Goal: Task Accomplishment & Management: Use online tool/utility

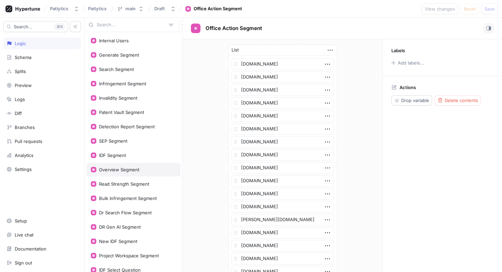
scroll to position [173, 0]
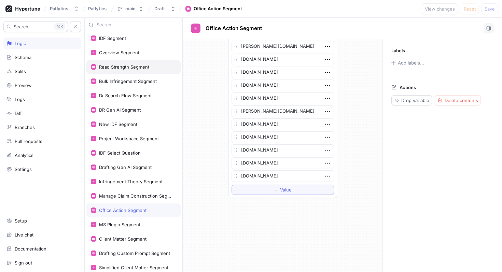
click at [142, 66] on div "Read Strength Segment" at bounding box center [124, 66] width 50 height 5
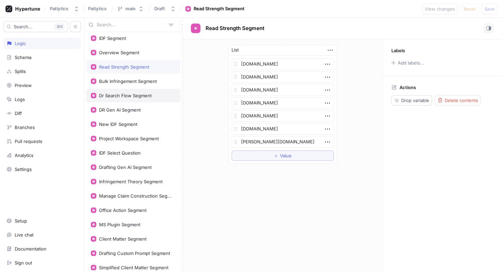
click at [141, 89] on div "Dr Search Flow Segment" at bounding box center [133, 96] width 94 height 14
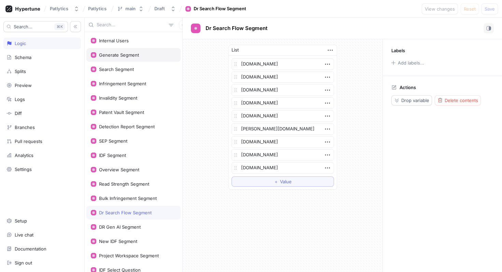
click at [134, 58] on div "Generate Segment" at bounding box center [133, 55] width 94 height 14
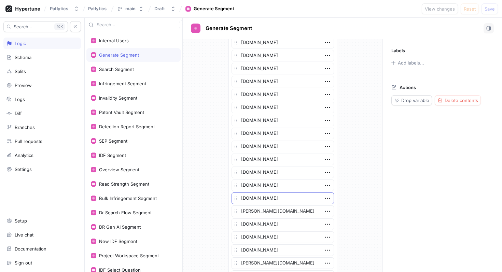
scroll to position [978, 0]
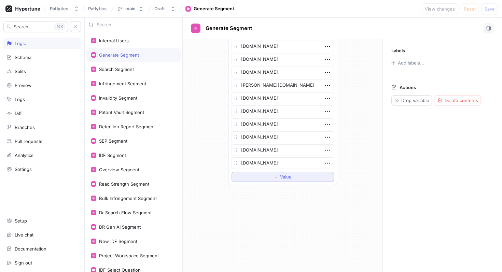
click at [266, 177] on button "＋ Value" at bounding box center [283, 177] width 102 height 10
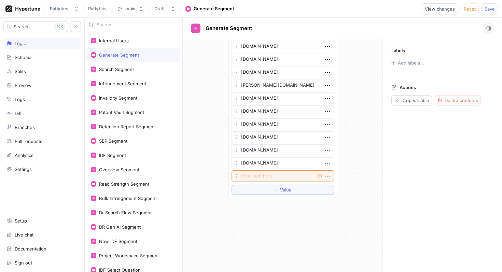
click at [329, 176] on icon "button" at bounding box center [328, 176] width 8 height 8
click at [336, 184] on div "Delete" at bounding box center [354, 189] width 58 height 12
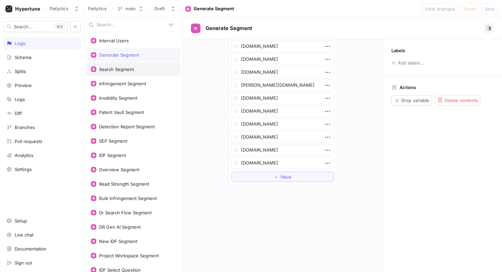
click at [123, 68] on div "Search Segment" at bounding box center [116, 69] width 35 height 5
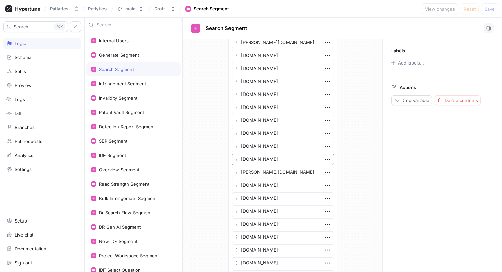
scroll to position [1328, 0]
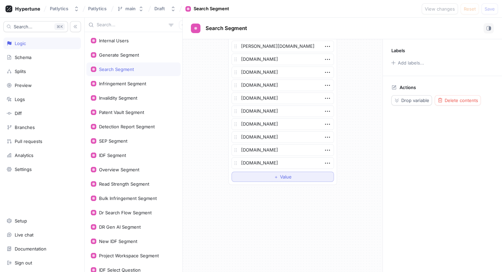
click at [277, 177] on span "＋" at bounding box center [276, 177] width 4 height 4
type textarea "x"
type textarea "a"
type textarea "x"
type textarea "ad"
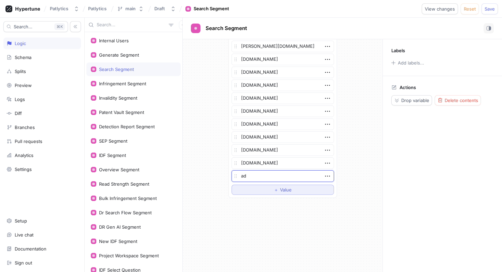
type textarea "x"
type textarea "adt"
type textarea "x"
type textarea "adt."
type textarea "x"
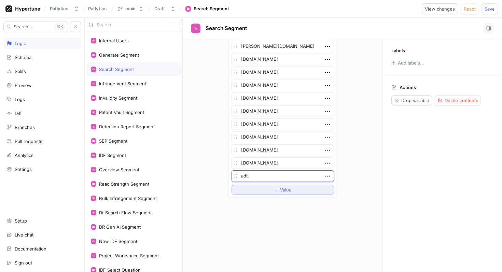
type textarea "adt.c"
type textarea "x"
type textarea "[DOMAIN_NAME]"
type textarea "x"
type textarea "[DOMAIN_NAME]"
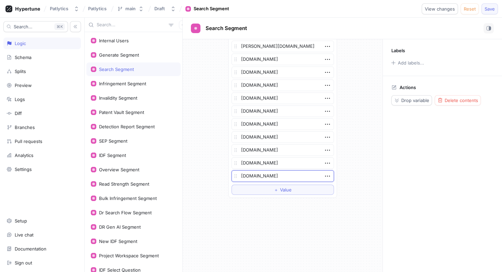
click at [490, 7] on span "Save" at bounding box center [490, 9] width 10 height 4
click at [133, 153] on div "IDF Segment" at bounding box center [133, 155] width 85 height 5
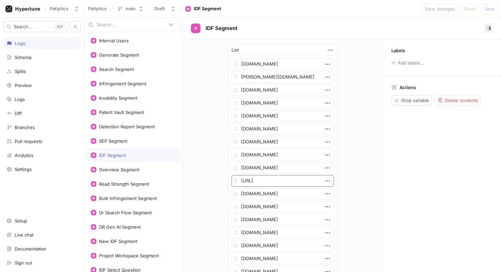
scroll to position [381, 0]
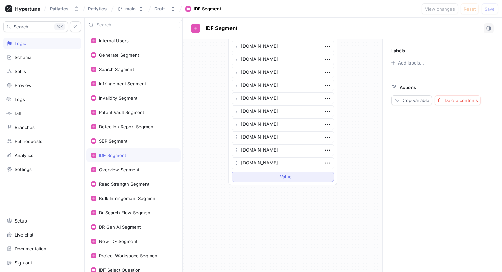
click at [247, 176] on button "＋ Value" at bounding box center [283, 177] width 102 height 10
type textarea "x"
type textarea "a"
type textarea "x"
type textarea "ad"
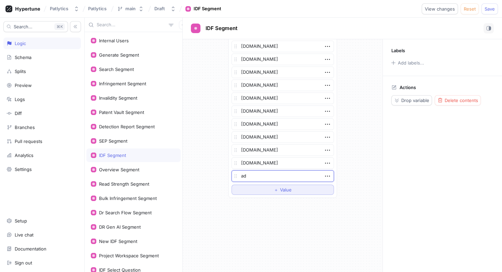
type textarea "x"
type textarea "adt"
type textarea "x"
type textarea "adt."
type textarea "x"
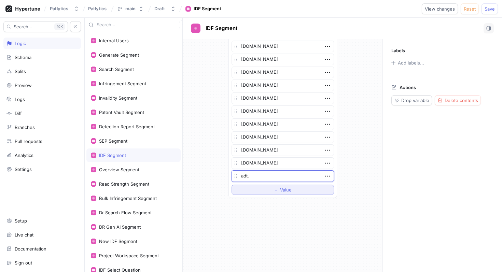
type textarea "adt.c"
type textarea "x"
type textarea "[DOMAIN_NAME]"
type textarea "x"
type textarea "[DOMAIN_NAME]"
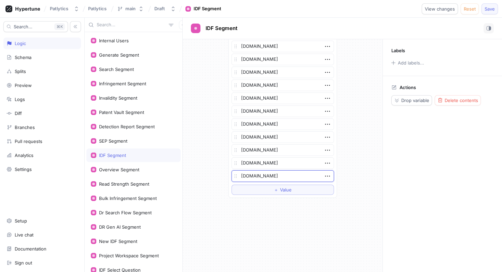
click at [492, 8] on span "Save" at bounding box center [490, 9] width 10 height 4
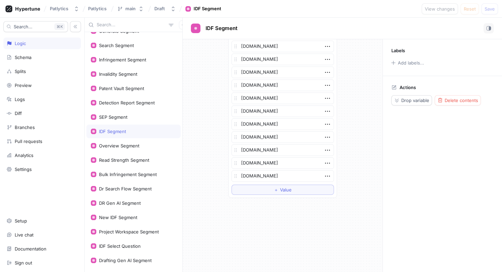
scroll to position [0, 0]
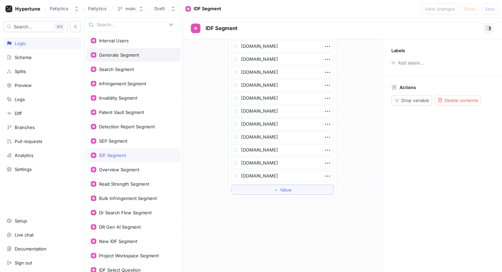
click at [120, 57] on div "Generate Segment" at bounding box center [119, 54] width 40 height 5
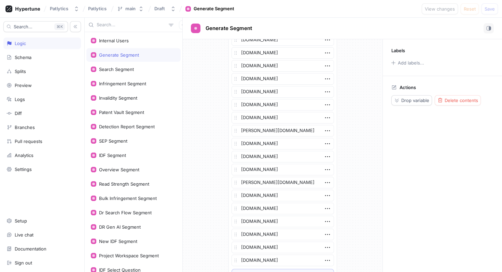
scroll to position [978, 0]
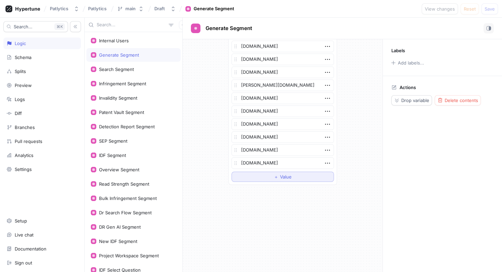
click at [251, 174] on button "＋ Value" at bounding box center [283, 177] width 102 height 10
type textarea "x"
type textarea "a"
type textarea "x"
type textarea "ad"
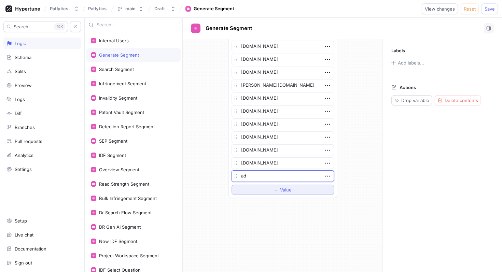
type textarea "x"
type textarea "adt."
type textarea "x"
type textarea "adt.c"
type textarea "x"
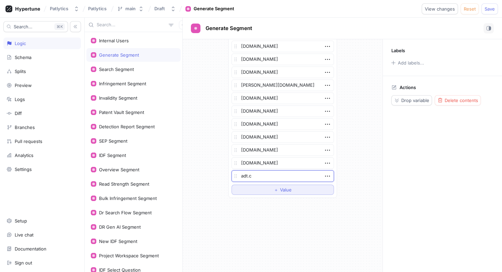
type textarea "[DOMAIN_NAME]"
type textarea "x"
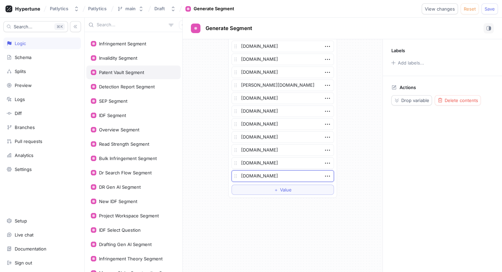
scroll to position [41, 0]
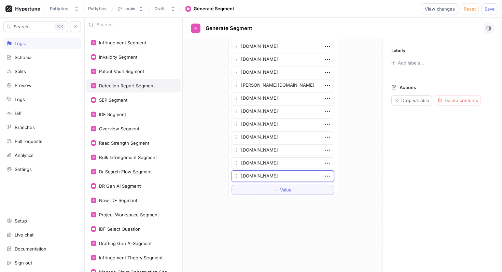
type textarea "[DOMAIN_NAME]"
click at [137, 79] on div "Detection Report Segment" at bounding box center [133, 86] width 94 height 14
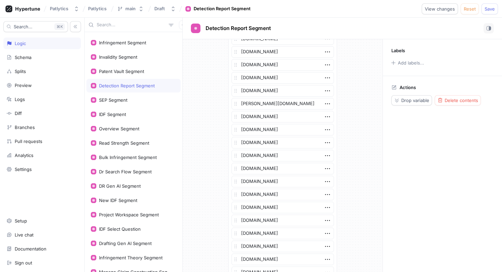
scroll to position [1393, 0]
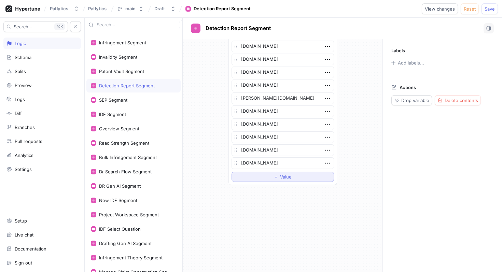
click at [256, 180] on button "＋ Value" at bounding box center [283, 177] width 102 height 10
type textarea "x"
type textarea "a"
type textarea "x"
type textarea "ad"
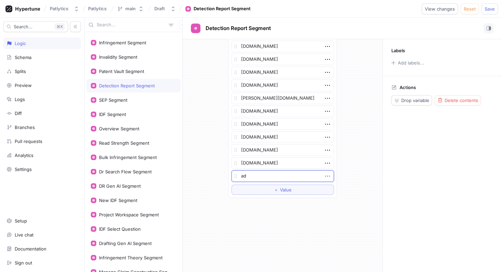
type textarea "x"
type textarea "adt."
type textarea "x"
type textarea "adt.c"
type textarea "x"
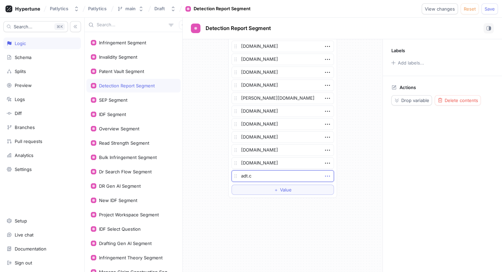
type textarea "[DOMAIN_NAME]"
type textarea "x"
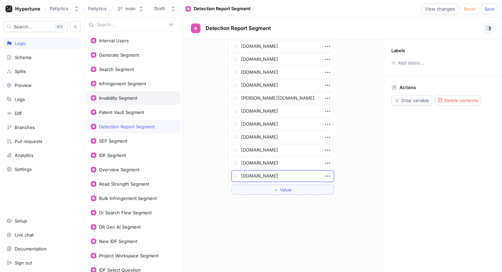
type textarea "[DOMAIN_NAME]"
click at [127, 97] on div "Invalidity Segment" at bounding box center [118, 97] width 38 height 5
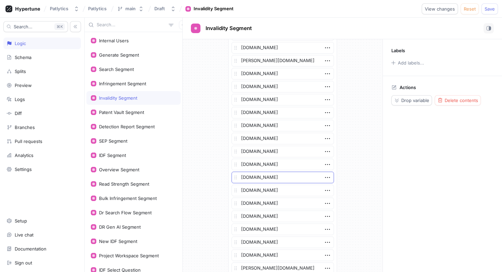
scroll to position [1367, 0]
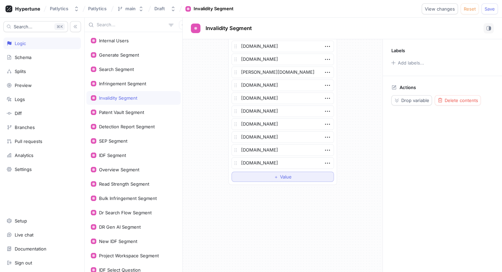
click at [255, 180] on button "＋ Value" at bounding box center [283, 177] width 102 height 10
type textarea "x"
type textarea "ad"
type textarea "x"
type textarea "adt."
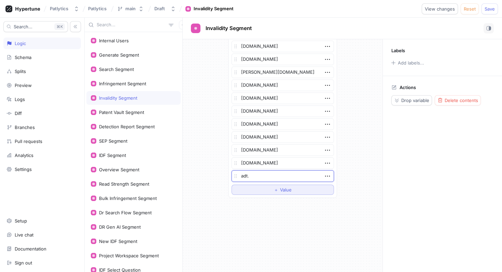
type textarea "x"
type textarea "adt.c"
type textarea "x"
type textarea "[DOMAIN_NAME]"
type textarea "x"
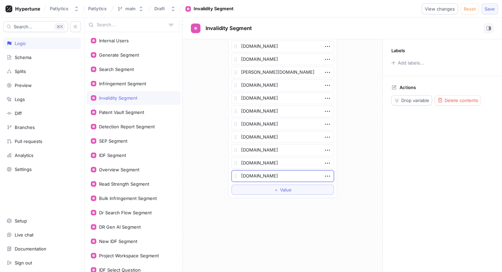
type textarea "[DOMAIN_NAME]"
click at [490, 7] on span "Save" at bounding box center [490, 9] width 10 height 4
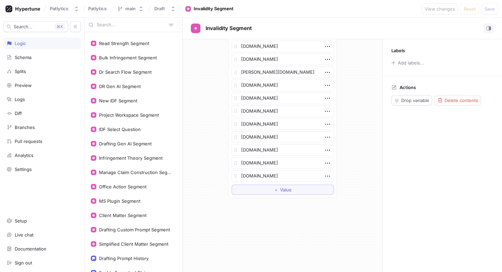
scroll to position [136, 0]
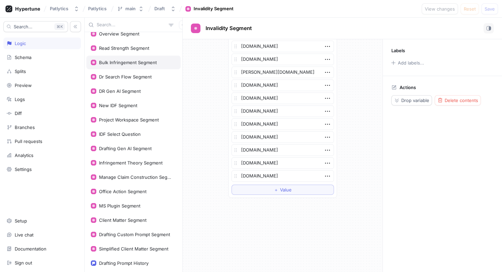
click at [125, 60] on div "Bulk Infringement Segment" at bounding box center [128, 62] width 58 height 5
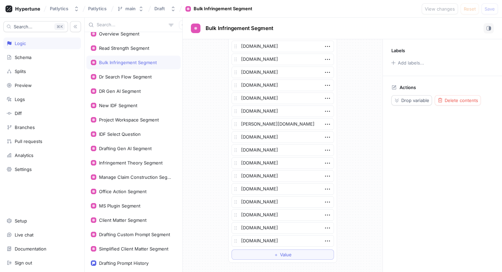
scroll to position [679, 0]
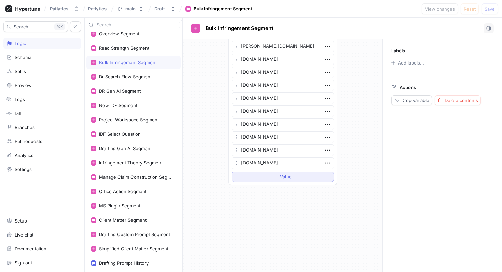
click at [250, 176] on button "＋ Value" at bounding box center [283, 177] width 102 height 10
type textarea "x"
type textarea "a"
type textarea "x"
type textarea "ad"
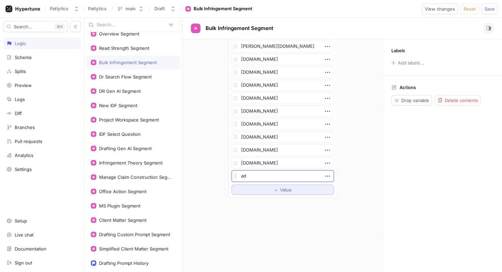
type textarea "x"
type textarea "adt"
type textarea "x"
type textarea "adt."
type textarea "x"
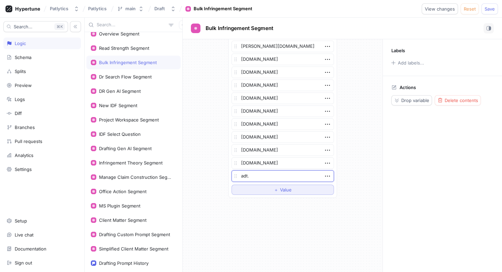
type textarea "adt.c"
type textarea "x"
type textarea "[DOMAIN_NAME]"
type textarea "x"
type textarea "[DOMAIN_NAME]"
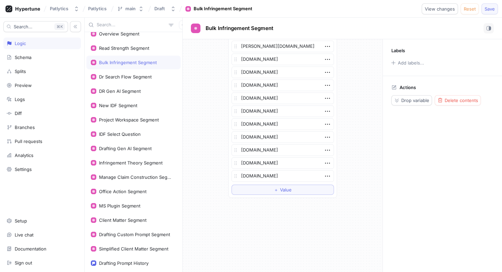
click at [492, 7] on span "Save" at bounding box center [490, 9] width 10 height 4
type textarea "x"
